Goal: Communication & Community: Answer question/provide support

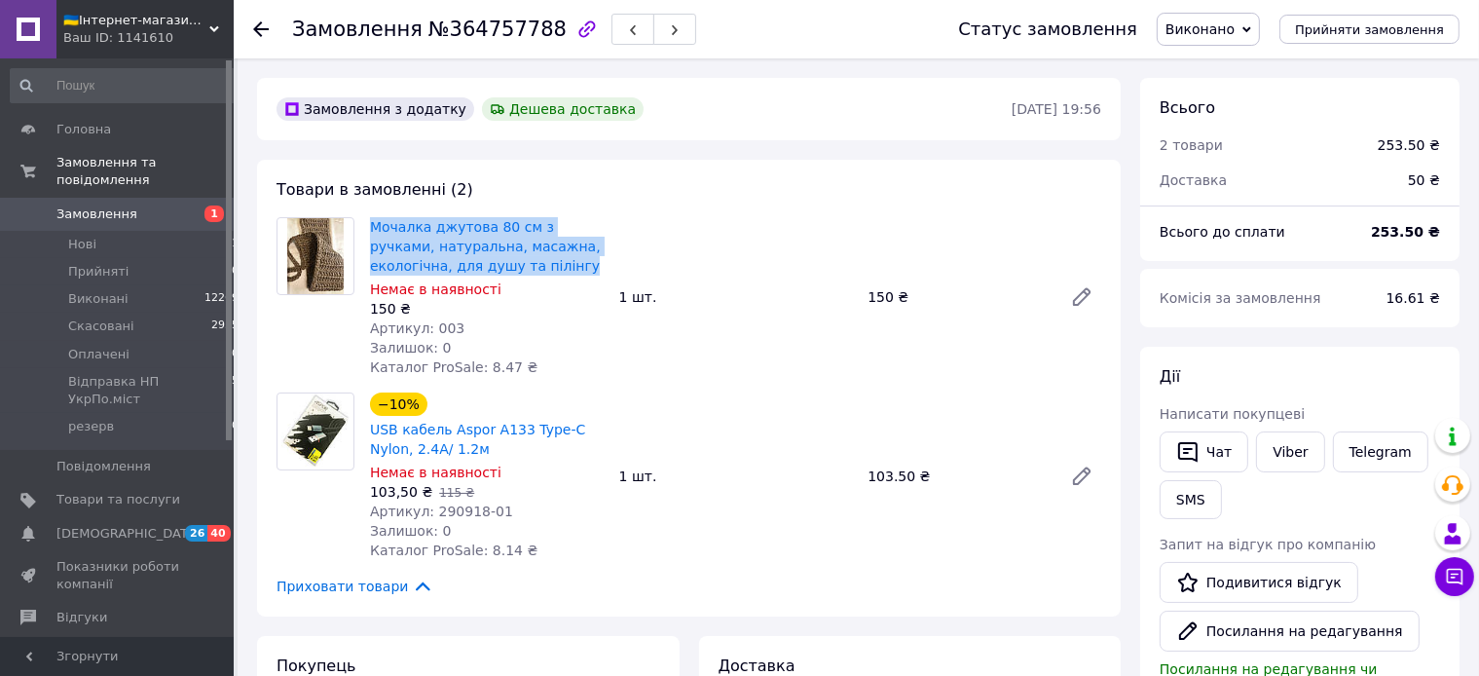
drag, startPoint x: 368, startPoint y: 220, endPoint x: 567, endPoint y: 271, distance: 205.0
click at [567, 271] on div "Мочалка джутова 80 см з ручками, натуральна, масажна, екологічна, для душу та п…" at bounding box center [486, 297] width 249 height 168
copy link "Мочалка джутова 80 см з ручками, натуральна, масажна, екологічна, для душу та п…"
click at [108, 491] on span "Товари та послуги" at bounding box center [118, 500] width 124 height 18
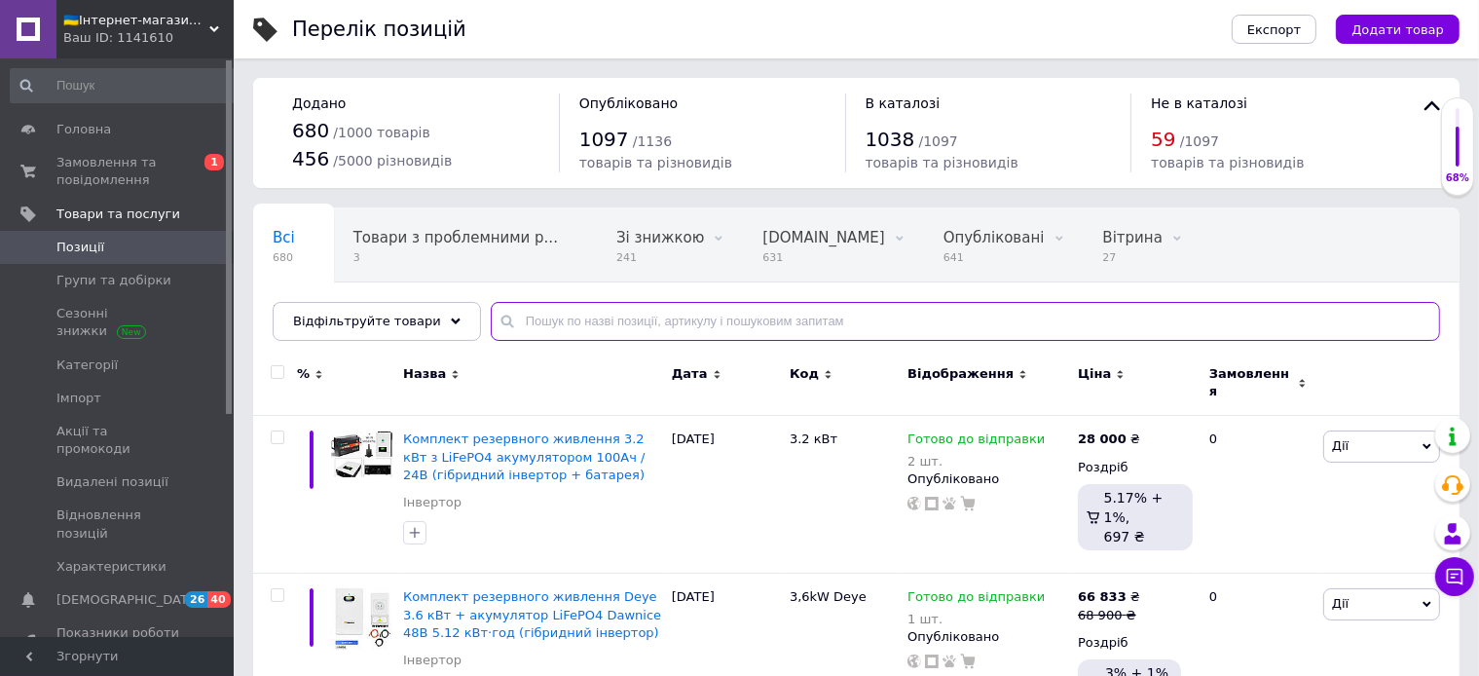
click at [613, 321] on input "text" at bounding box center [966, 321] width 950 height 39
paste input "Мочалка джутова 80 см з ручками, натуральна, масажна, екологічна, для душу та п…"
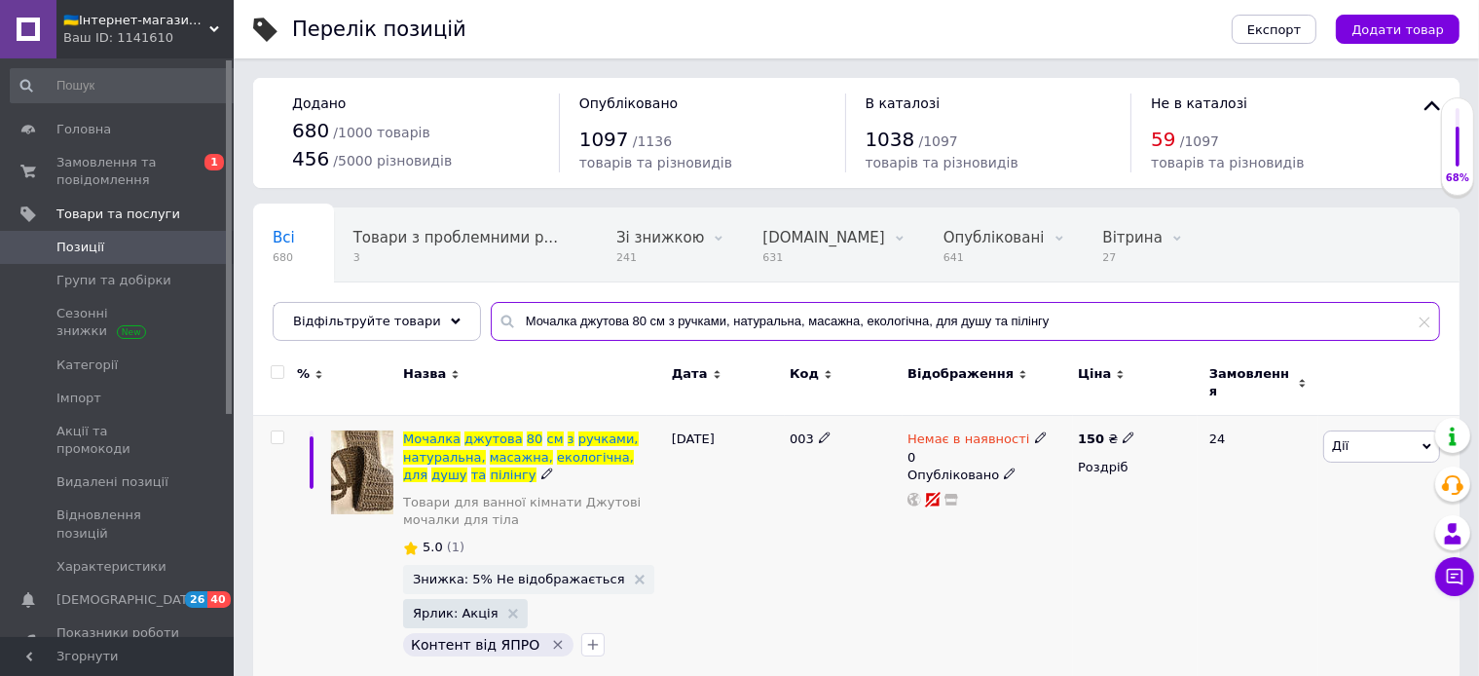
type input "Мочалка джутова 80 см з ручками, натуральна, масажна, екологічна, для душу та п…"
click at [1035, 431] on icon at bounding box center [1041, 437] width 12 height 12
click at [1097, 449] on li "В наявності" at bounding box center [1142, 462] width 185 height 27
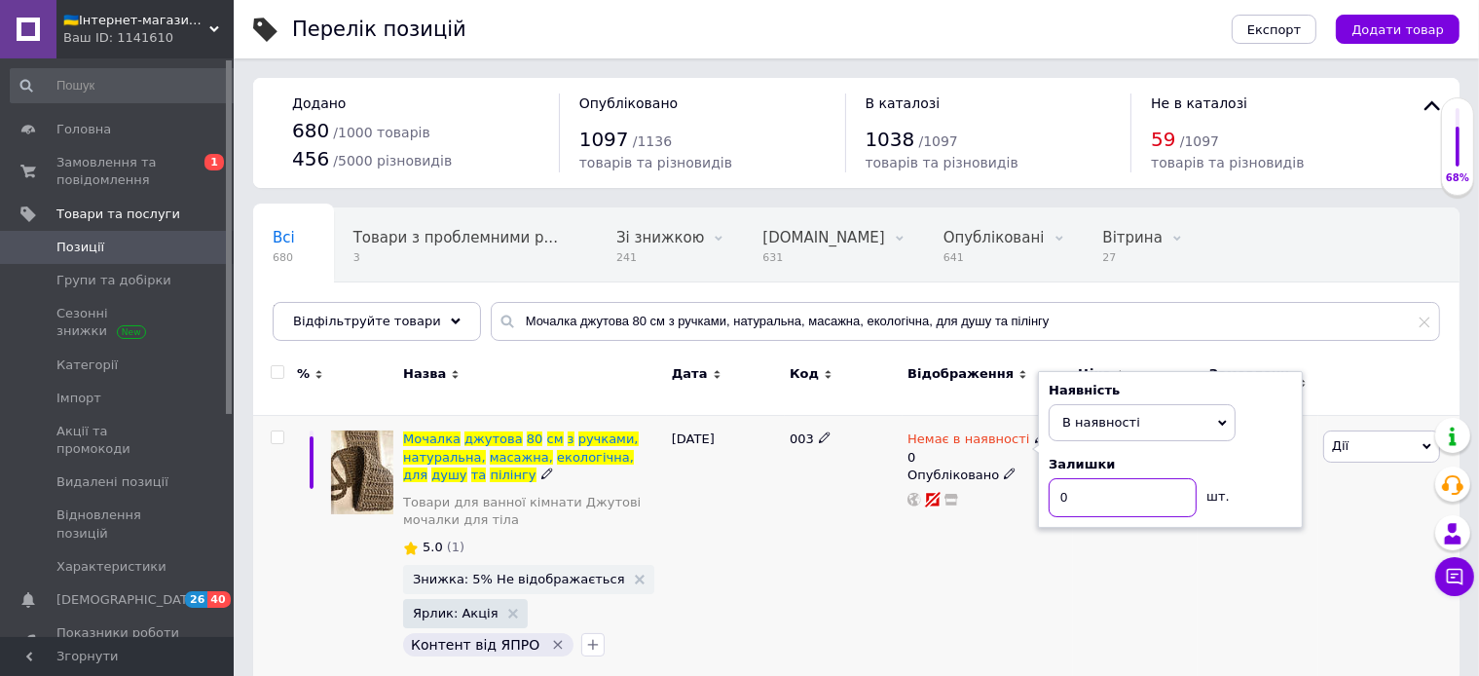
drag, startPoint x: 1097, startPoint y: 485, endPoint x: 933, endPoint y: 464, distance: 165.0
click at [1049, 478] on input "0" at bounding box center [1123, 497] width 148 height 39
type input "10"
click at [719, 544] on div "[DATE]" at bounding box center [726, 548] width 118 height 265
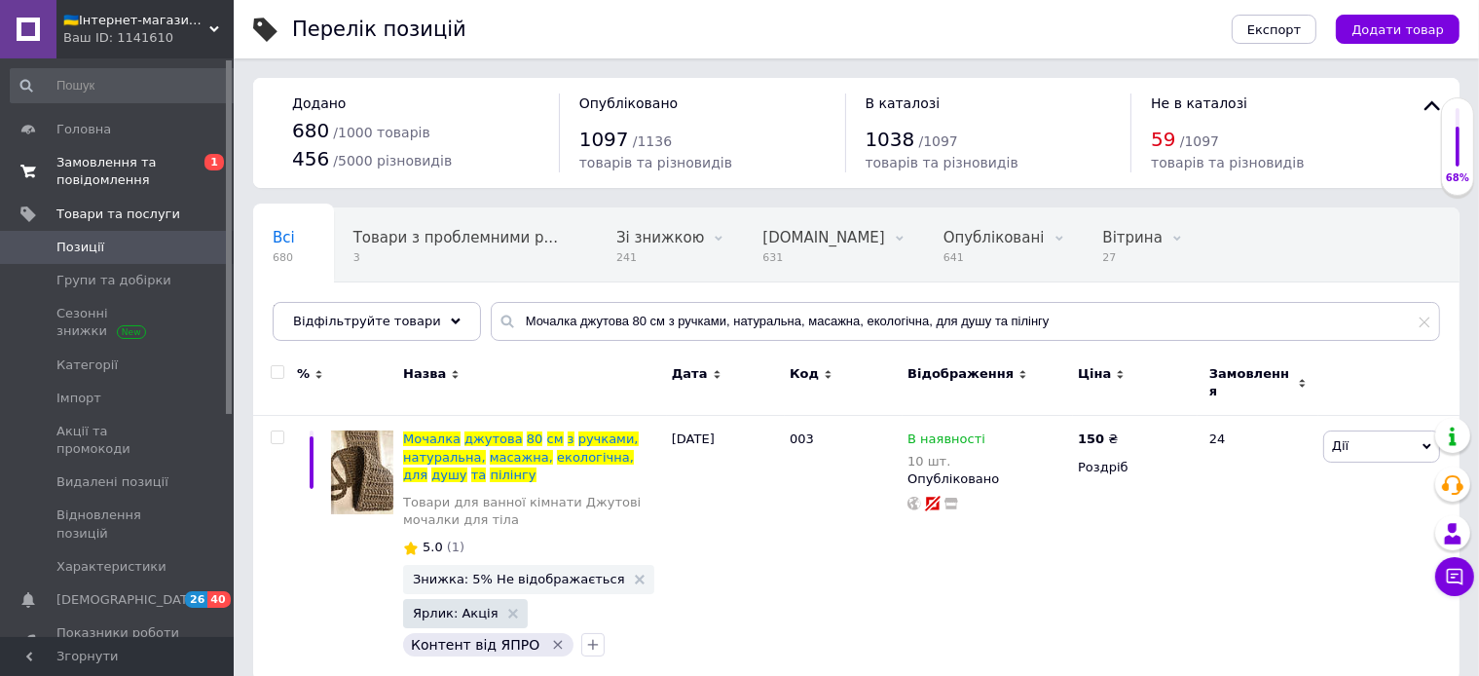
click at [92, 175] on span "Замовлення та повідомлення" at bounding box center [118, 171] width 124 height 35
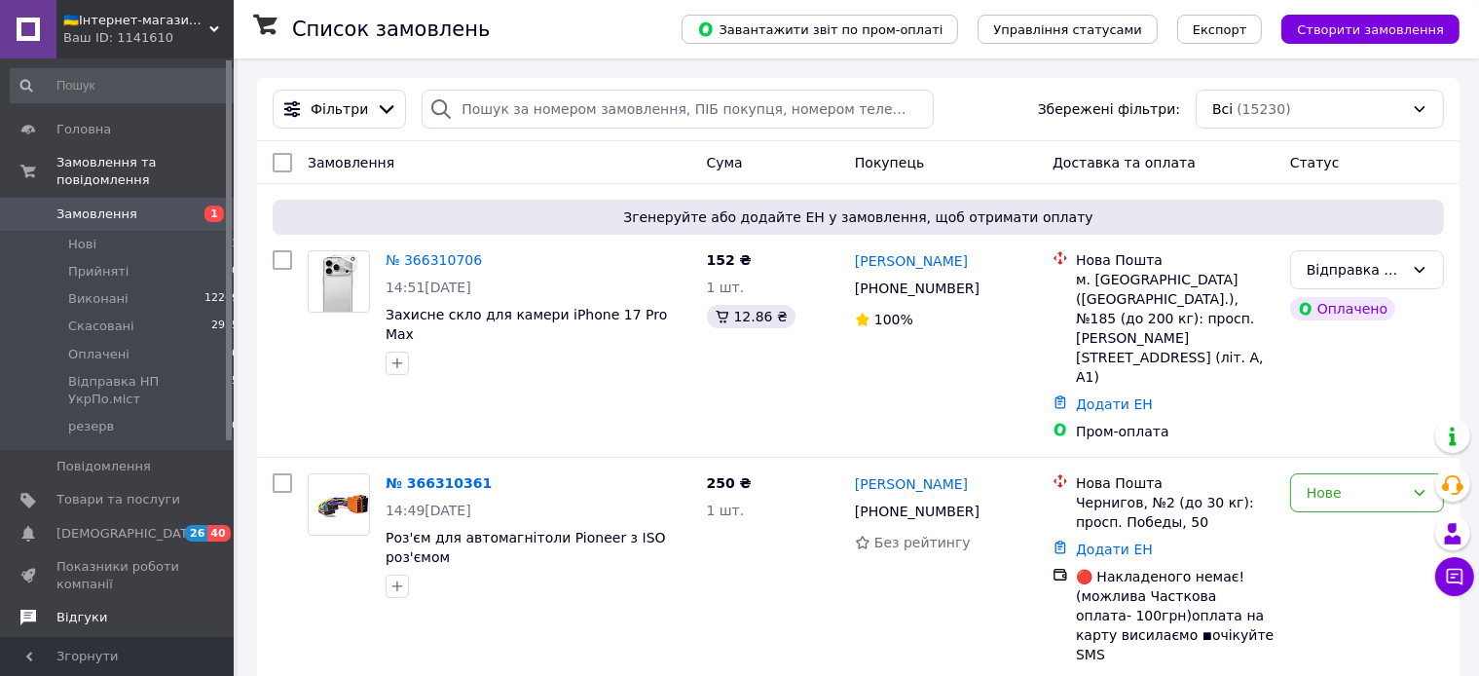
click at [76, 609] on span "Відгуки" at bounding box center [81, 618] width 51 height 18
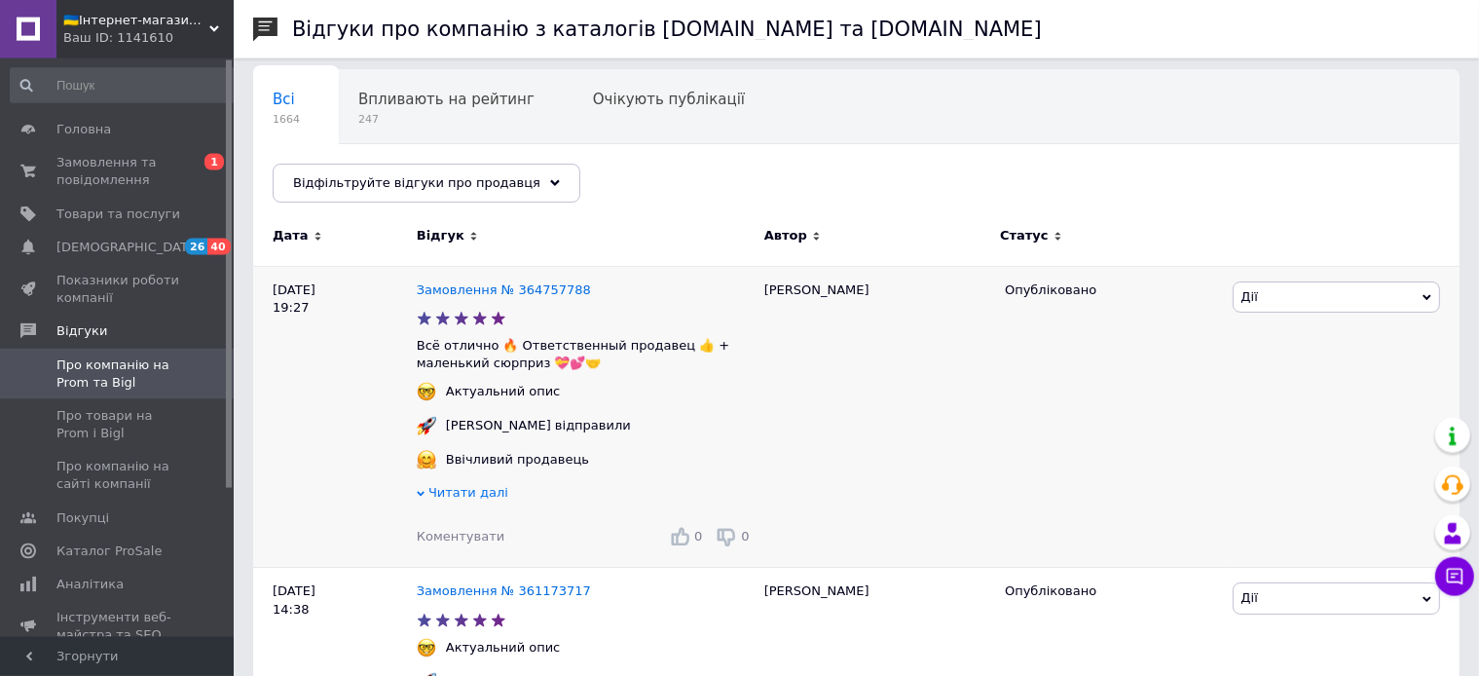
scroll to position [102, 0]
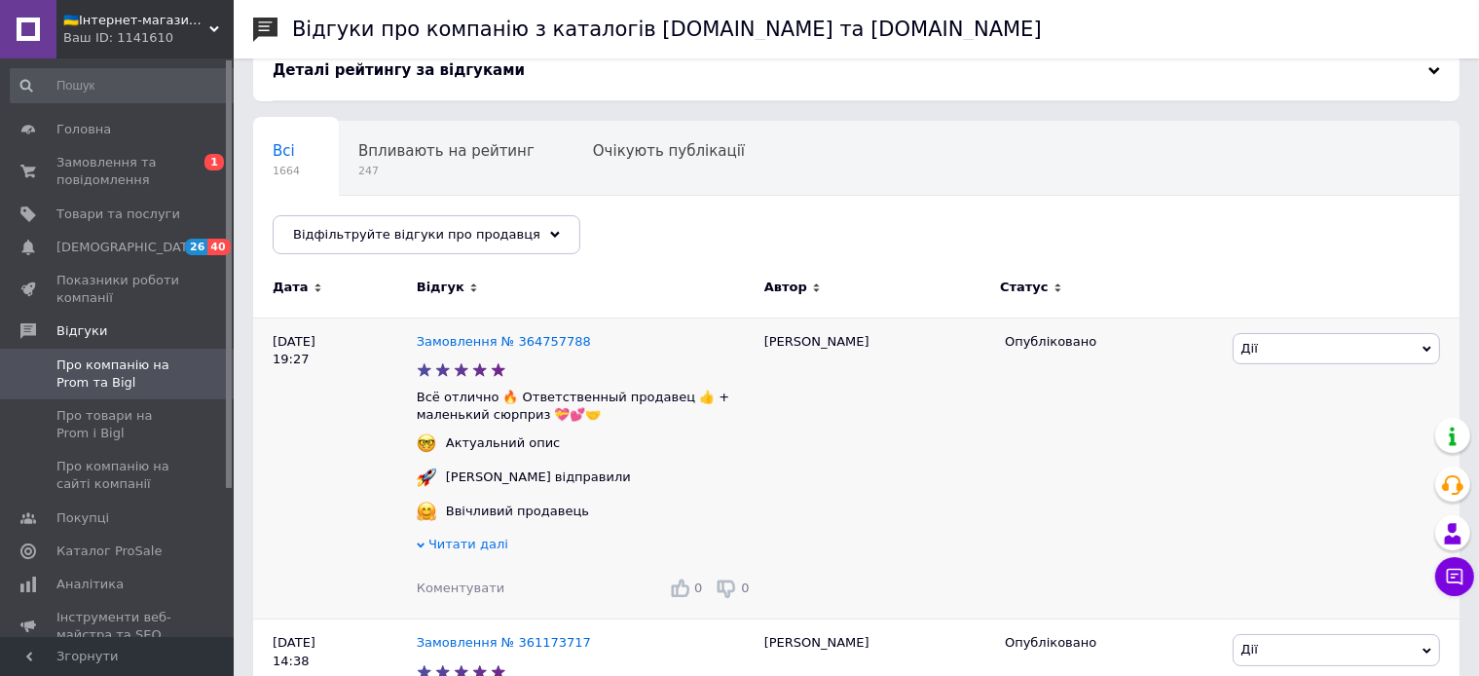
click at [478, 349] on div "Замовлення № 364757788" at bounding box center [504, 342] width 182 height 26
click at [484, 339] on link "Замовлення № 364757788" at bounding box center [504, 341] width 174 height 15
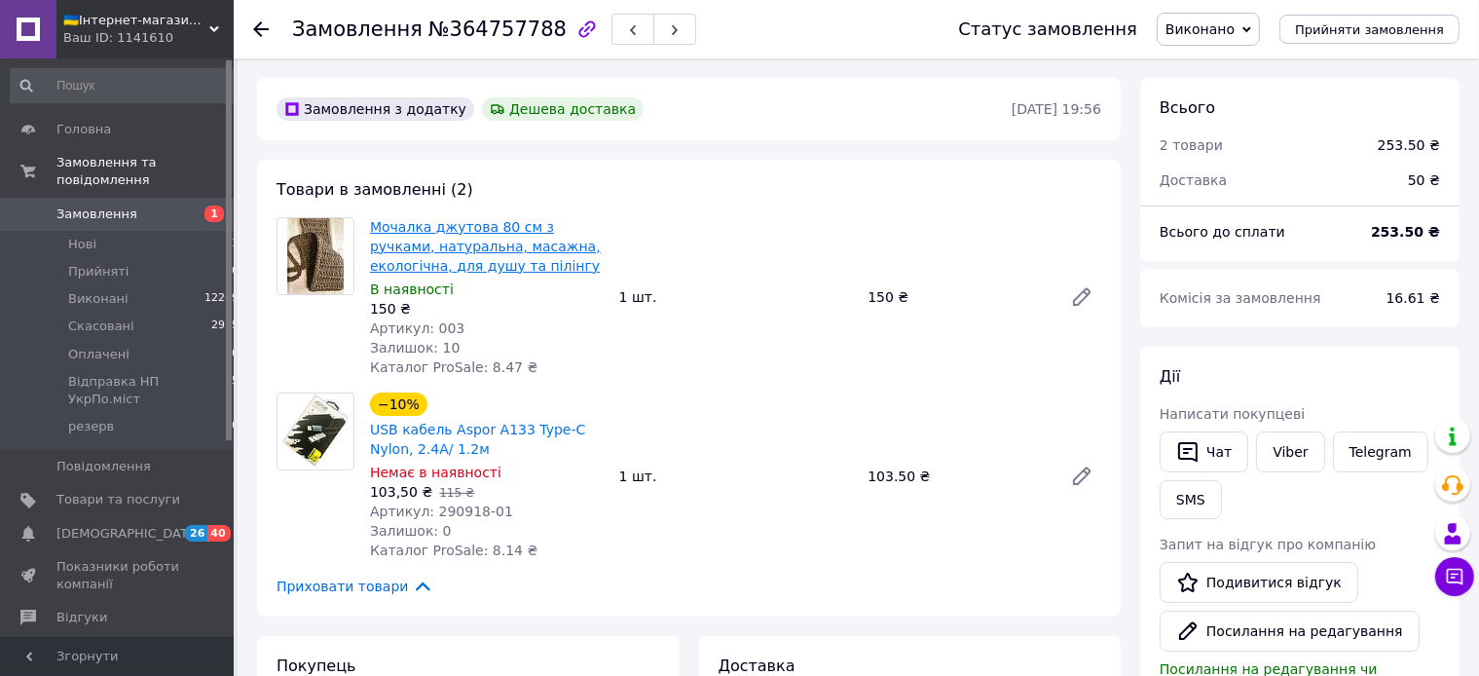
click at [467, 272] on link "Мочалка джутова 80 см з ручками, натуральна, масажна, екологічна, для душу та п…" at bounding box center [485, 246] width 231 height 55
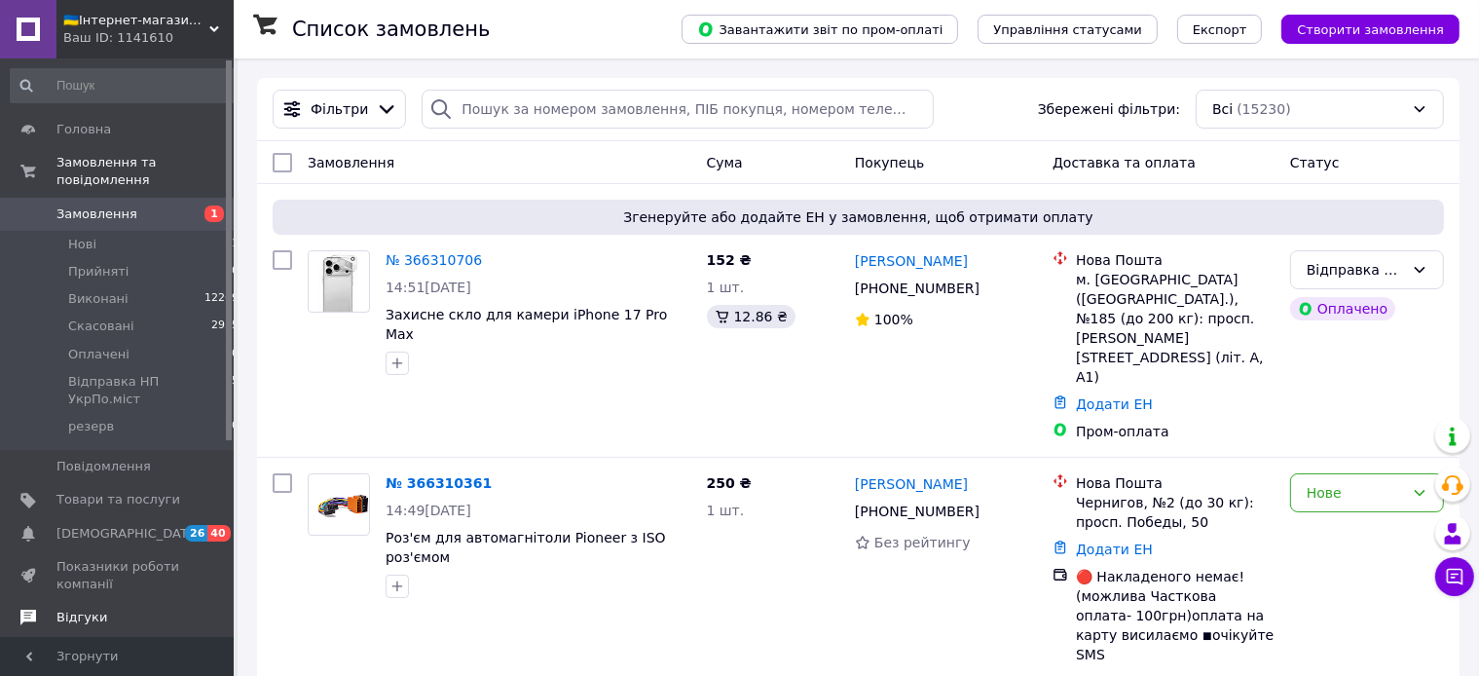
click at [86, 609] on span "Відгуки" at bounding box center [81, 618] width 51 height 18
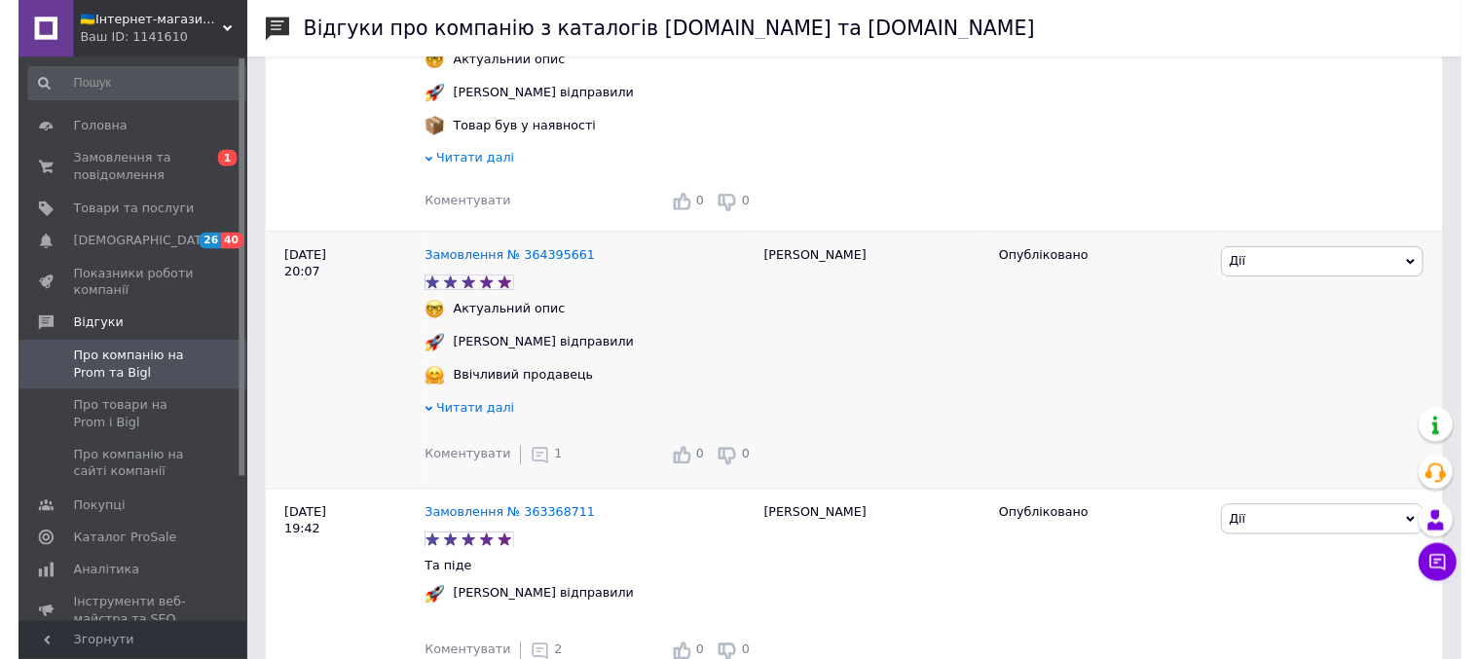
scroll to position [822, 0]
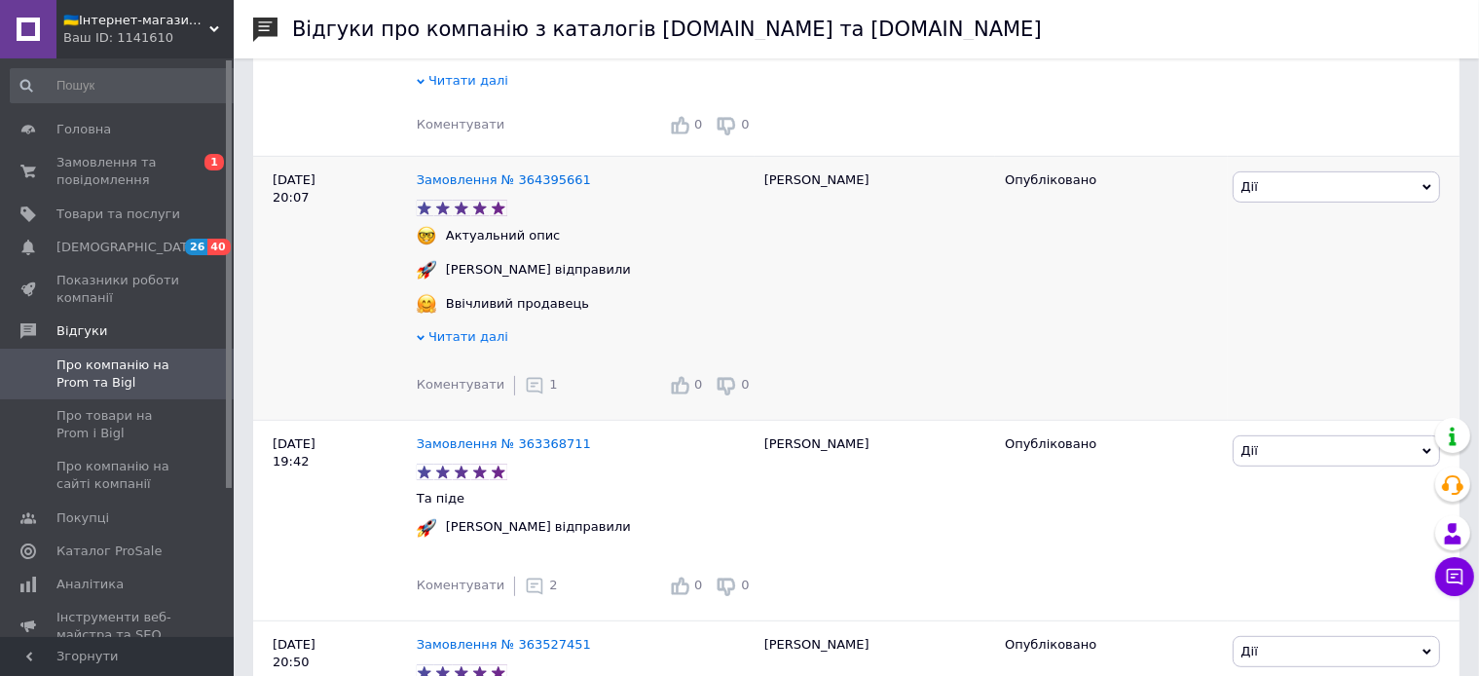
click at [525, 395] on icon at bounding box center [534, 385] width 19 height 19
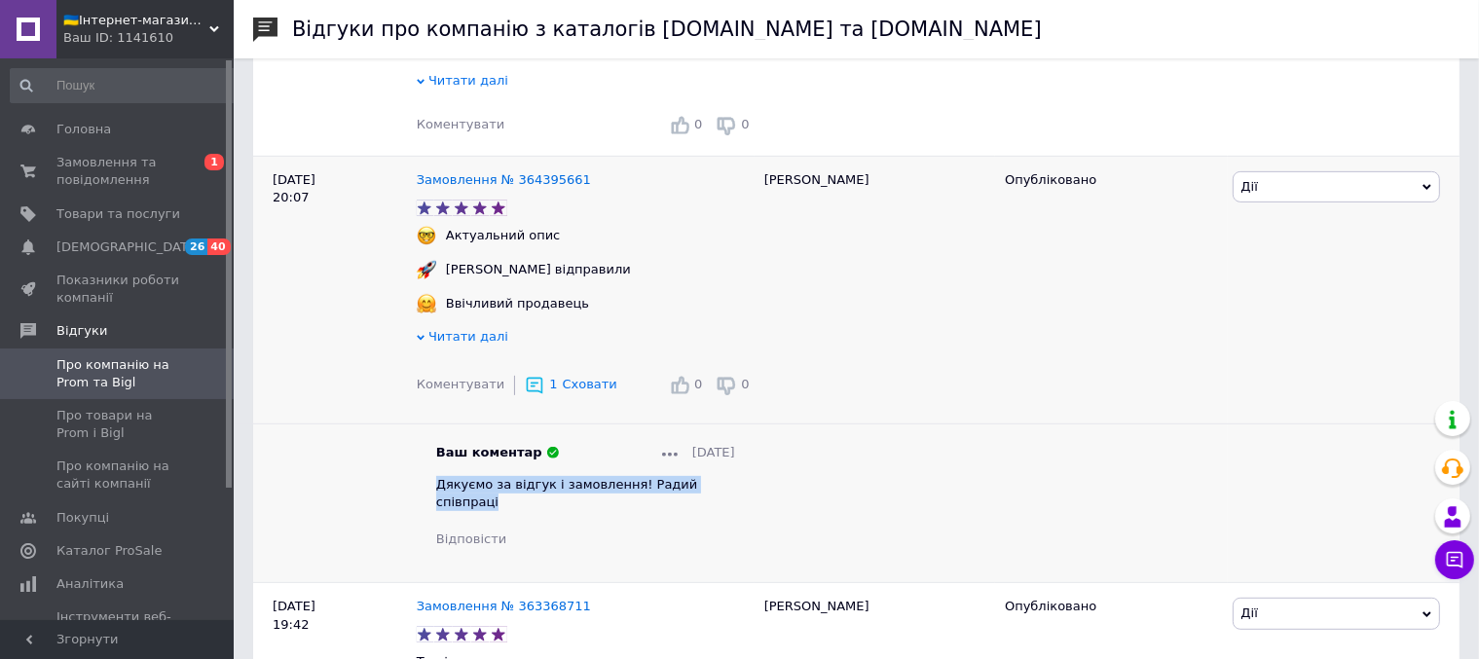
drag, startPoint x: 734, startPoint y: 504, endPoint x: 427, endPoint y: 498, distance: 307.8
click at [427, 498] on div "Ваш коментар 03.10.2025 Дякуємо за відгук і замовлення! Радий співпраці Відпові…" at bounding box center [586, 496] width 338 height 105
copy span "Дякуємо за відгук і замовлення! Радий співпраці"
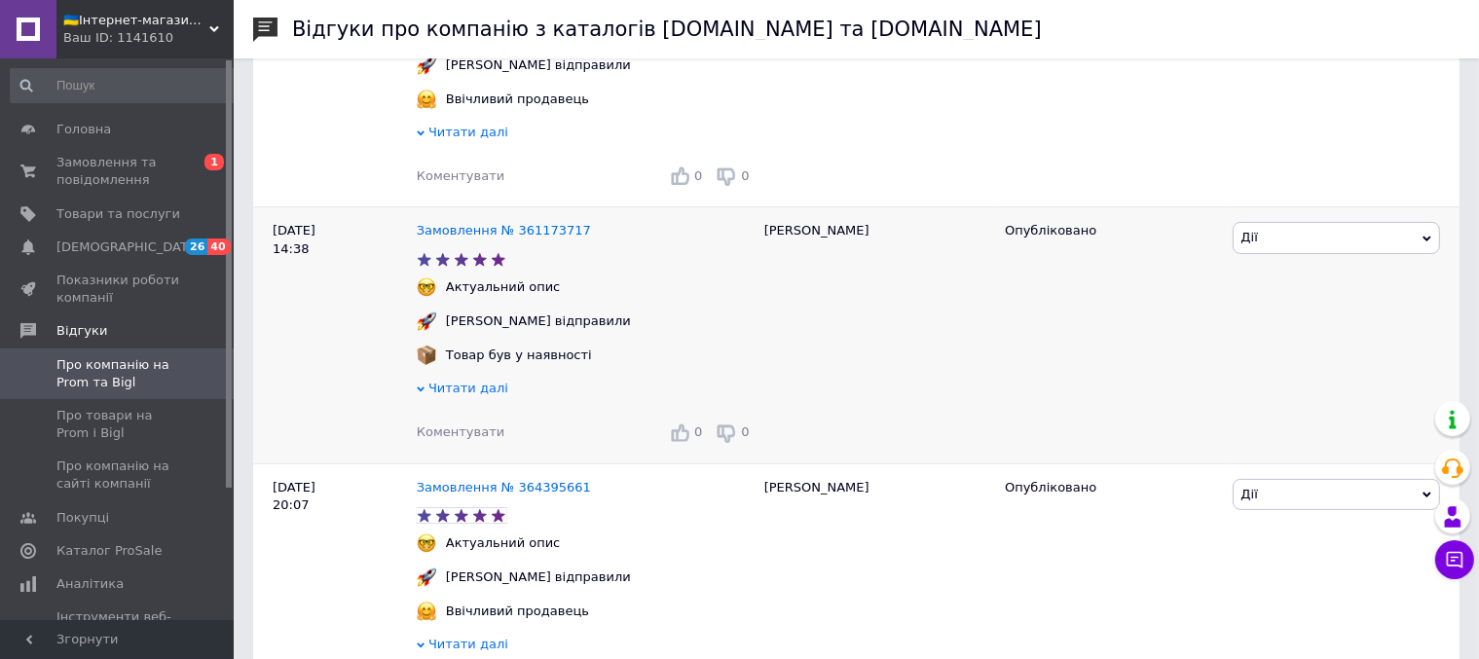
click at [455, 439] on span "Коментувати" at bounding box center [461, 432] width 88 height 15
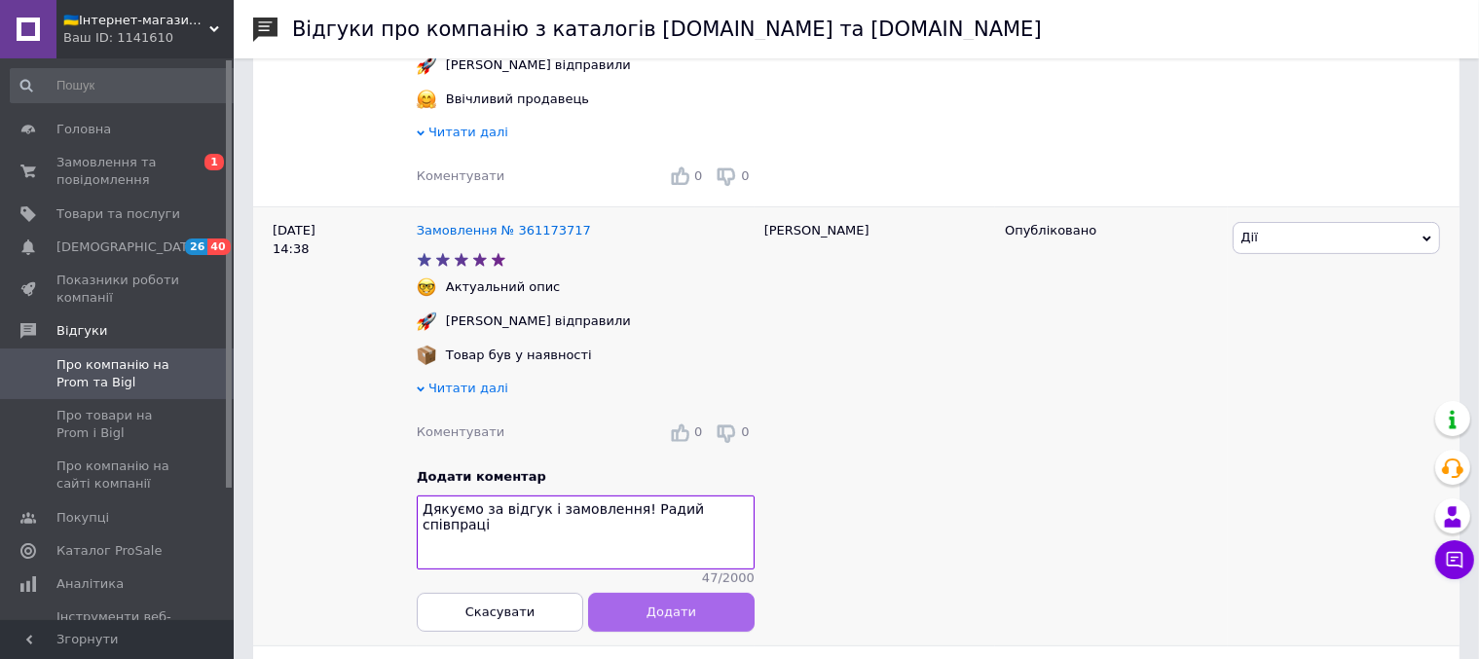
type textarea "Дякуємо за відгук і замовлення! Радий співпраці"
click at [668, 617] on span "Додати" at bounding box center [672, 612] width 50 height 15
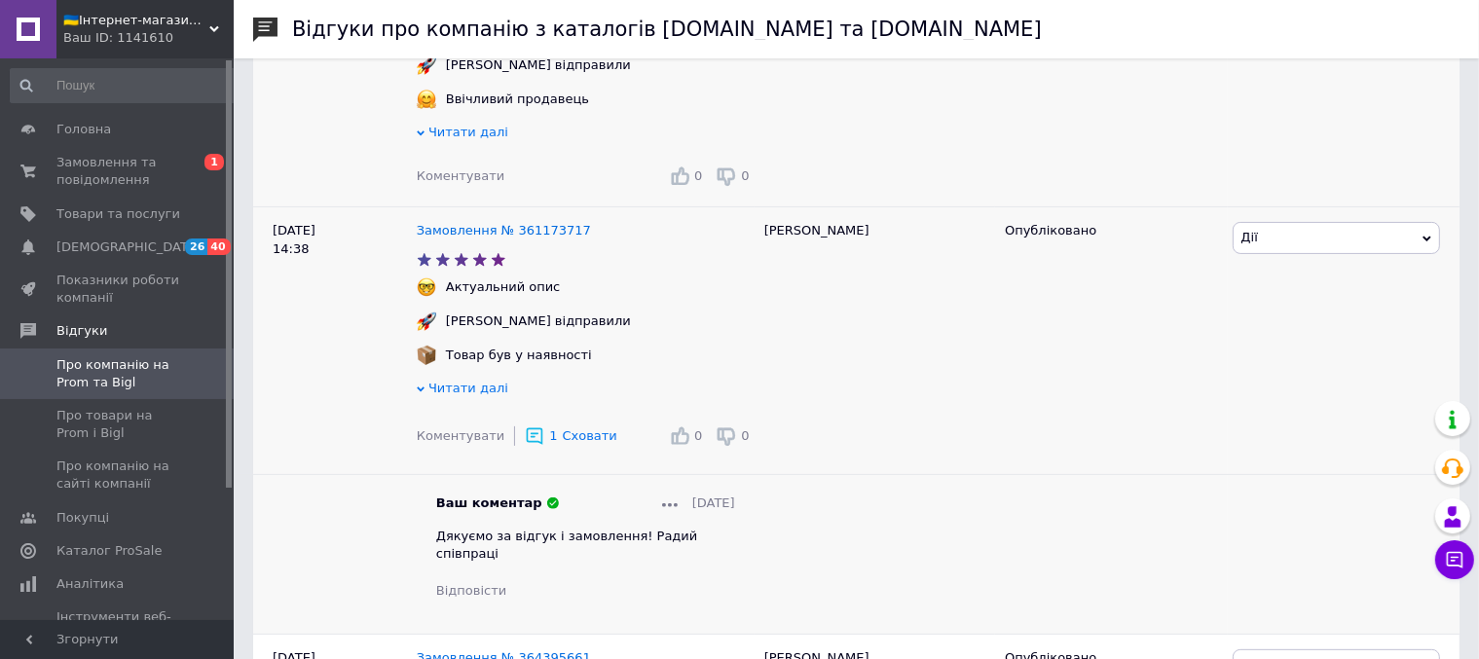
click at [466, 172] on div "Коментувати 0 0" at bounding box center [586, 176] width 338 height 31
click at [463, 183] on span "Коментувати" at bounding box center [461, 175] width 88 height 15
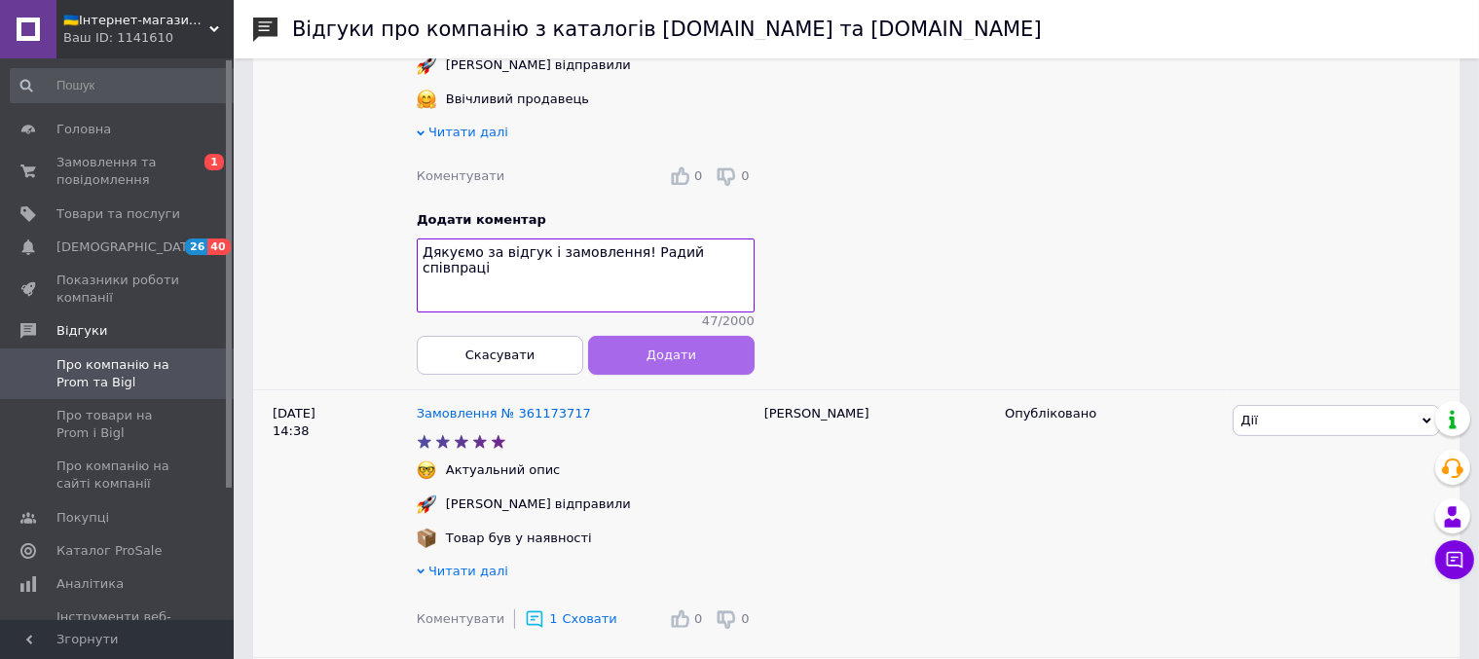
type textarea "Дякуємо за відгук і замовлення! Радий співпраці"
click at [715, 364] on button "Додати" at bounding box center [671, 355] width 167 height 39
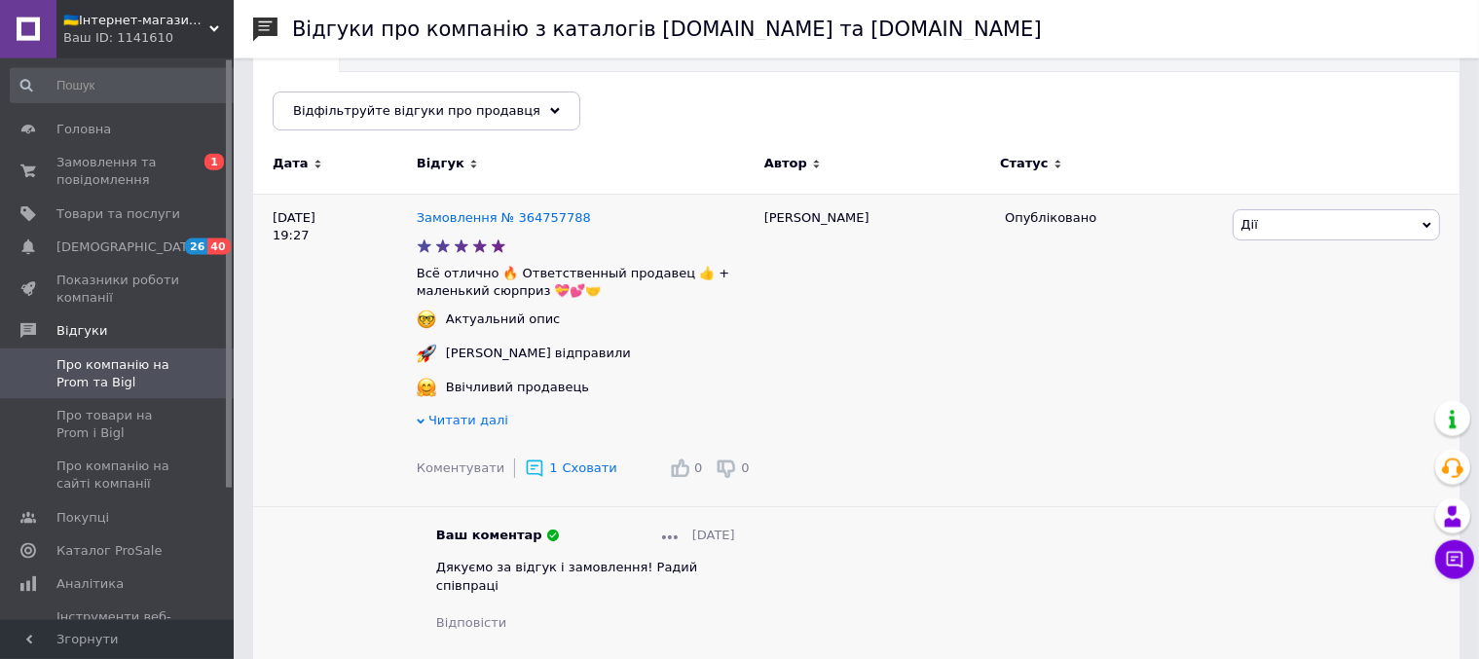
scroll to position [205, 0]
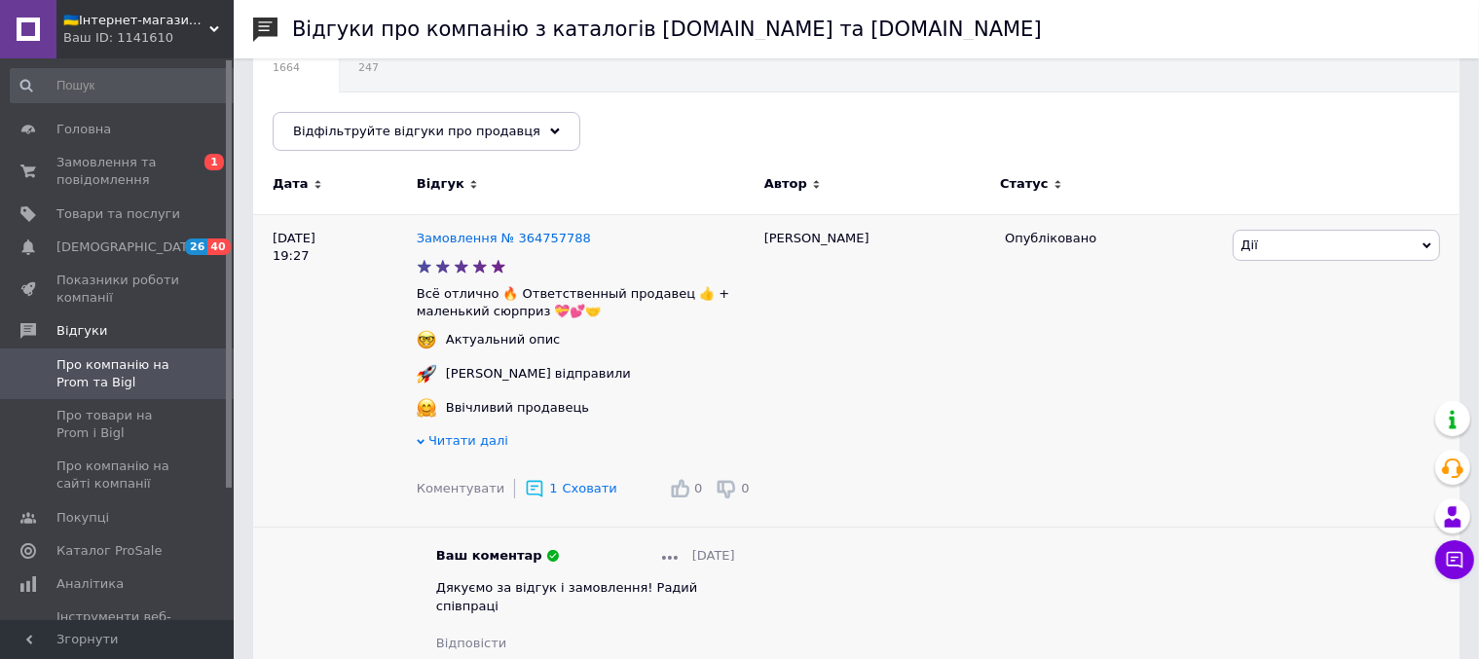
click at [1280, 240] on span "Дії" at bounding box center [1336, 245] width 207 height 31
click at [1270, 314] on li "Подивитись" at bounding box center [1336, 309] width 205 height 27
click at [123, 170] on span "Замовлення та повідомлення" at bounding box center [118, 171] width 124 height 35
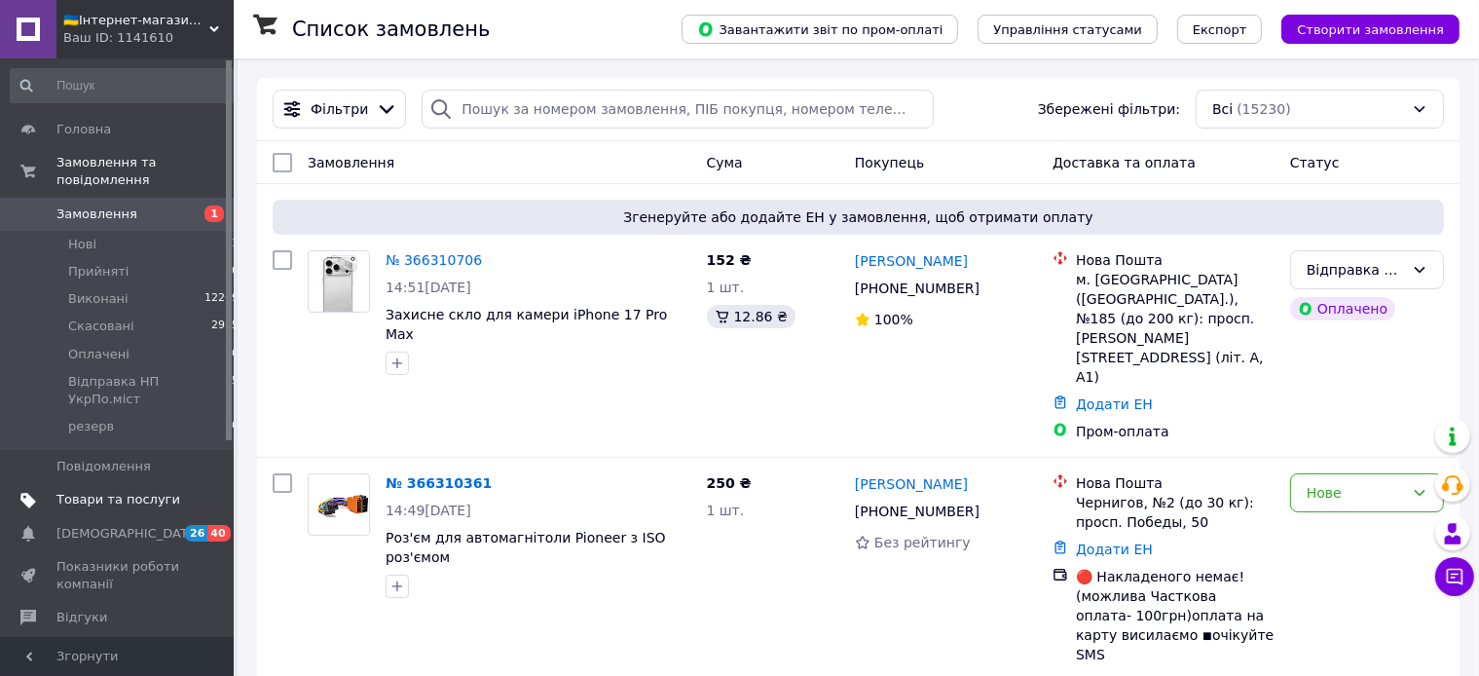
click at [98, 491] on span "Товари та послуги" at bounding box center [118, 500] width 124 height 18
